Goal: Task Accomplishment & Management: Manage account settings

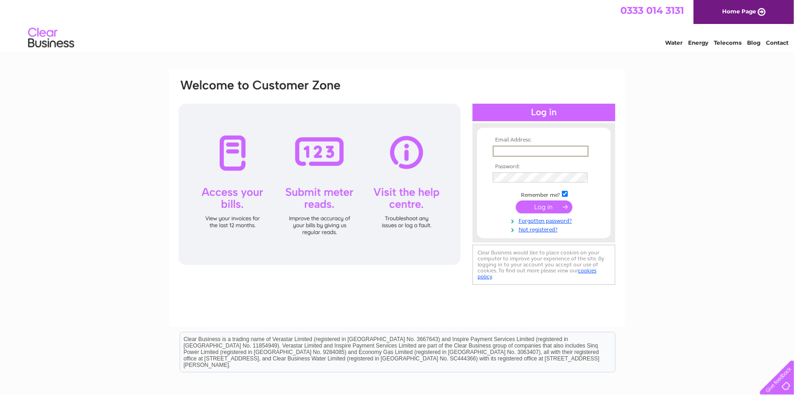
click at [502, 146] on input "text" at bounding box center [541, 151] width 96 height 11
type input "matt@pineappleexpress.rocks"
click at [547, 205] on input "submit" at bounding box center [544, 205] width 57 height 13
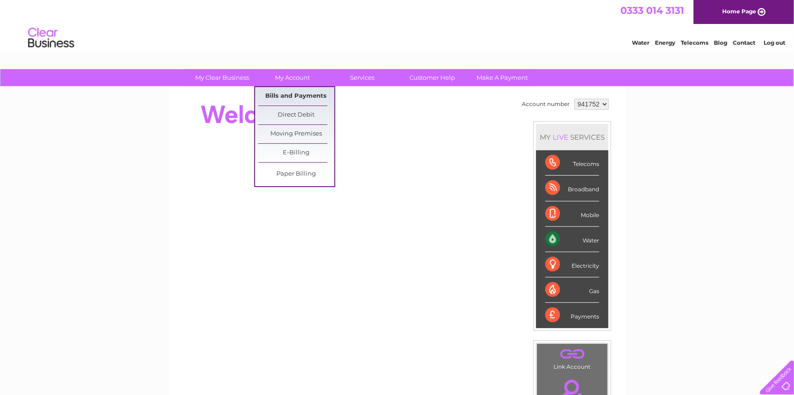
click at [306, 92] on link "Bills and Payments" at bounding box center [296, 96] width 76 height 18
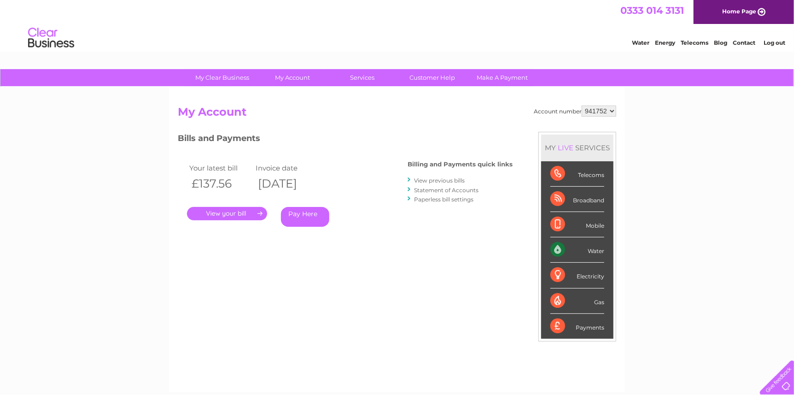
click at [241, 211] on link "." at bounding box center [227, 213] width 80 height 13
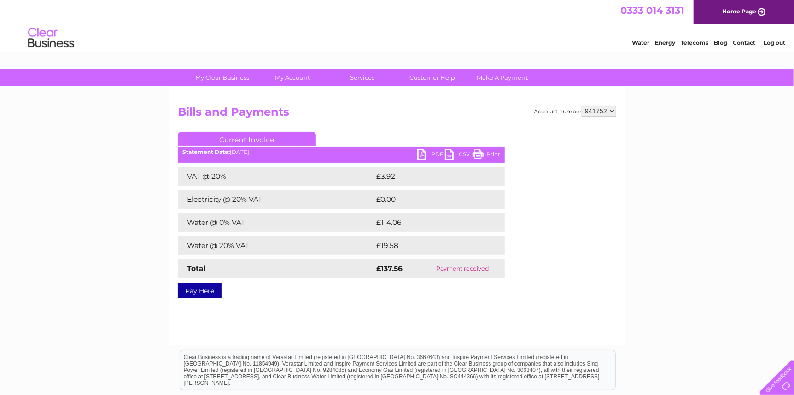
click at [424, 156] on link "PDF" at bounding box center [431, 155] width 28 height 13
